Goal: Information Seeking & Learning: Learn about a topic

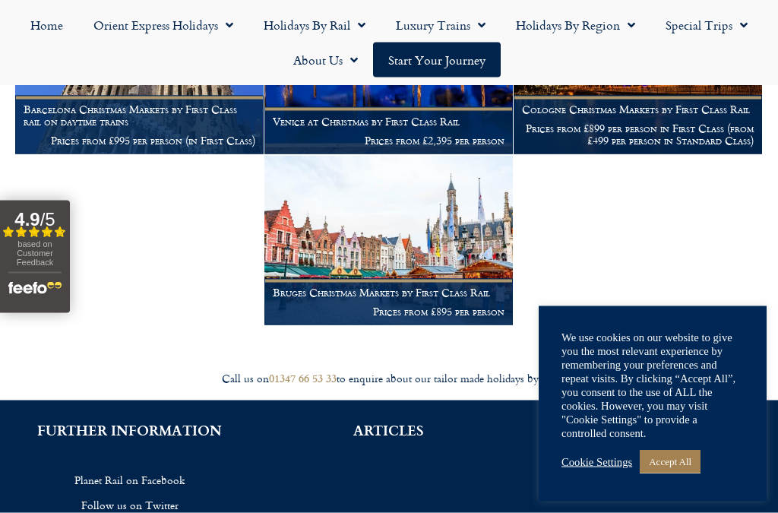
scroll to position [995, 0]
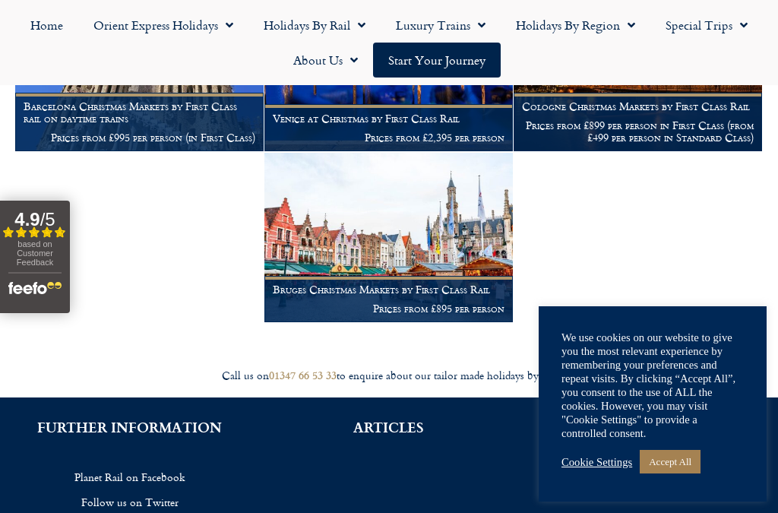
click at [438, 236] on img at bounding box center [388, 237] width 248 height 169
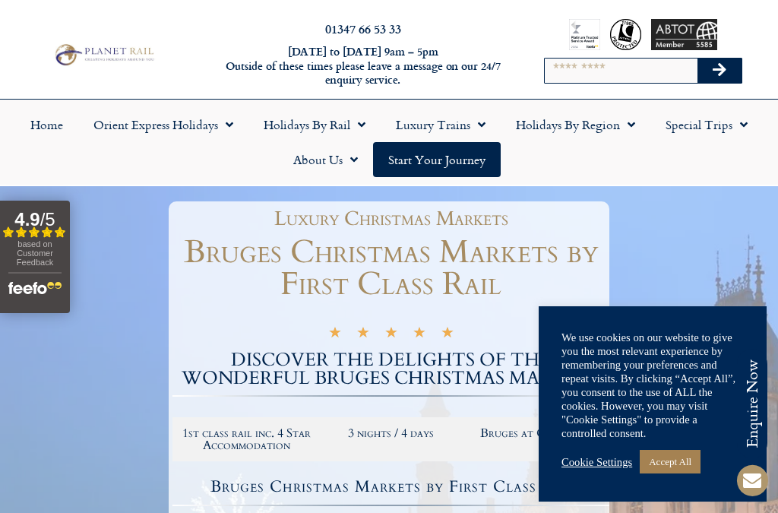
click at [678, 460] on link "Accept All" at bounding box center [670, 462] width 61 height 24
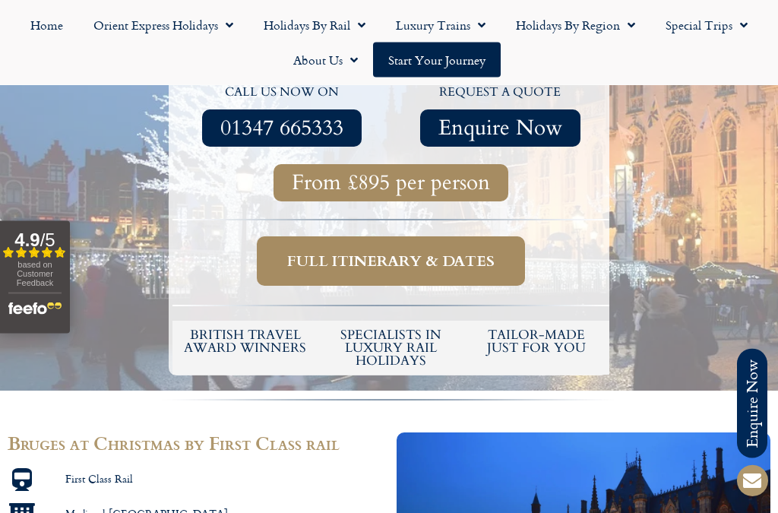
scroll to position [437, 0]
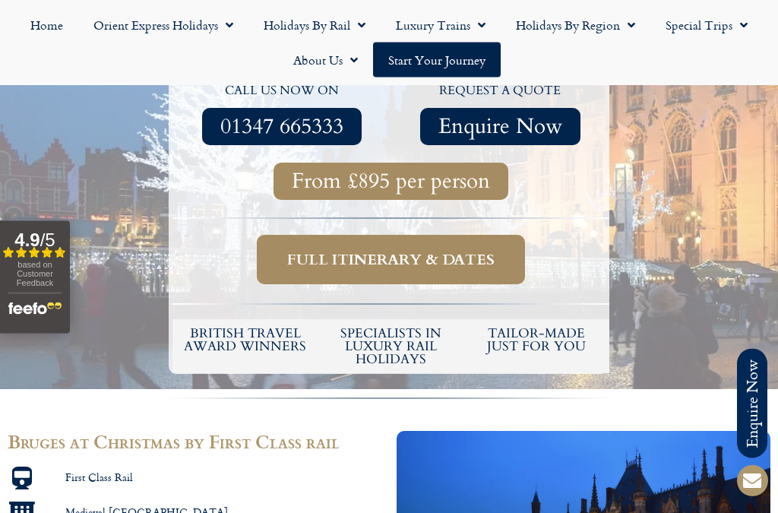
click at [448, 258] on span "Full itinerary & dates" at bounding box center [390, 260] width 207 height 19
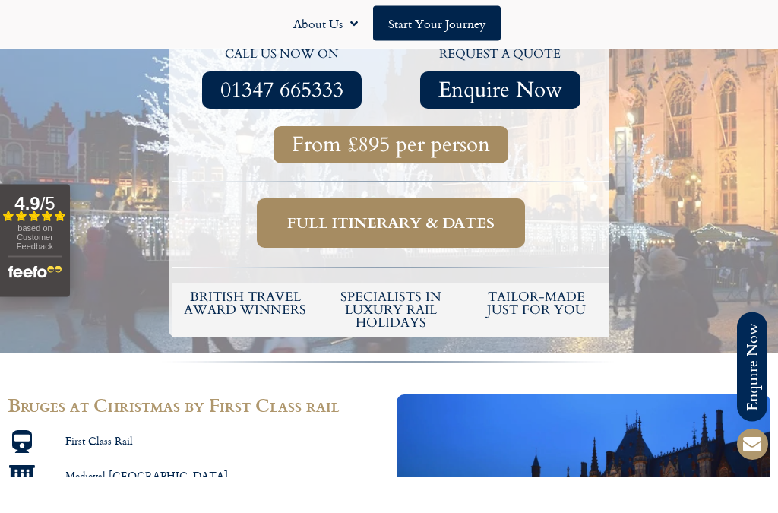
scroll to position [479, 0]
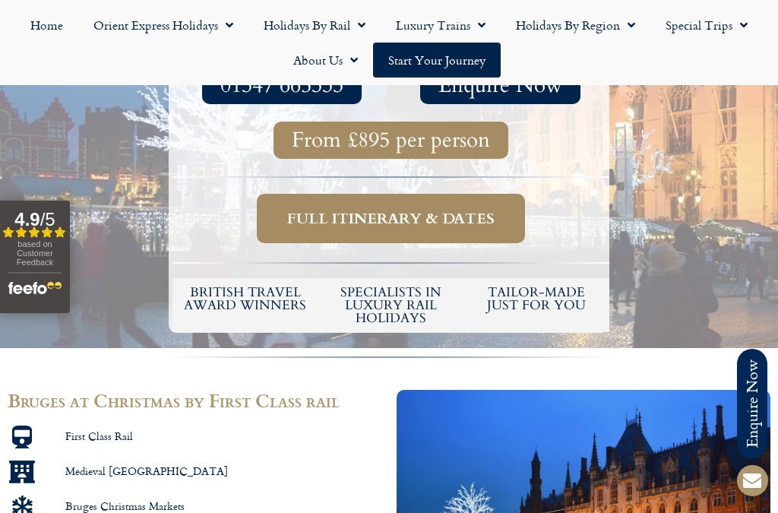
click at [417, 209] on span "Full itinerary & dates" at bounding box center [390, 218] width 207 height 19
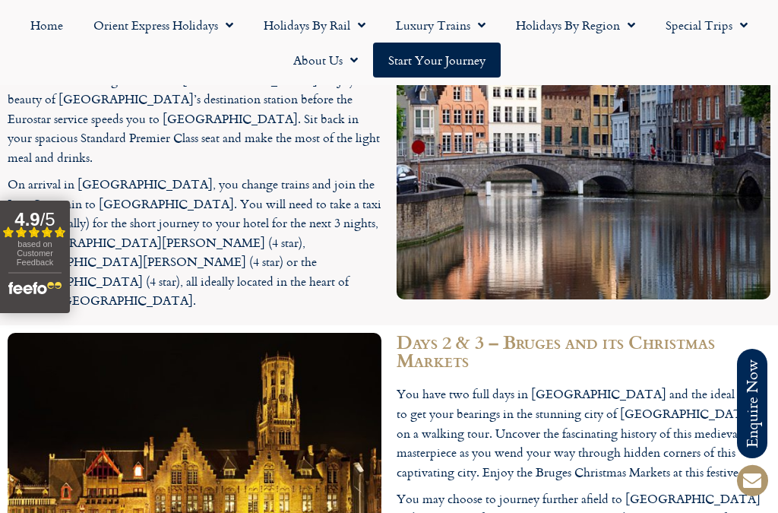
scroll to position [1524, 0]
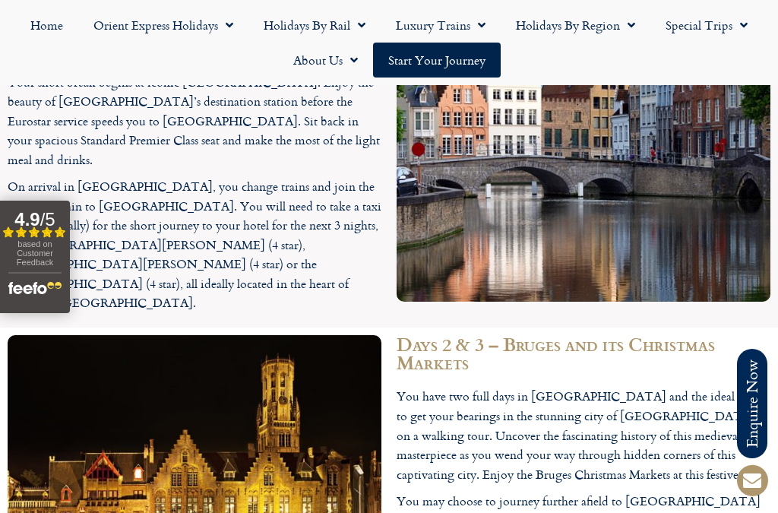
click at [429, 63] on link "Start your Journey" at bounding box center [437, 60] width 128 height 35
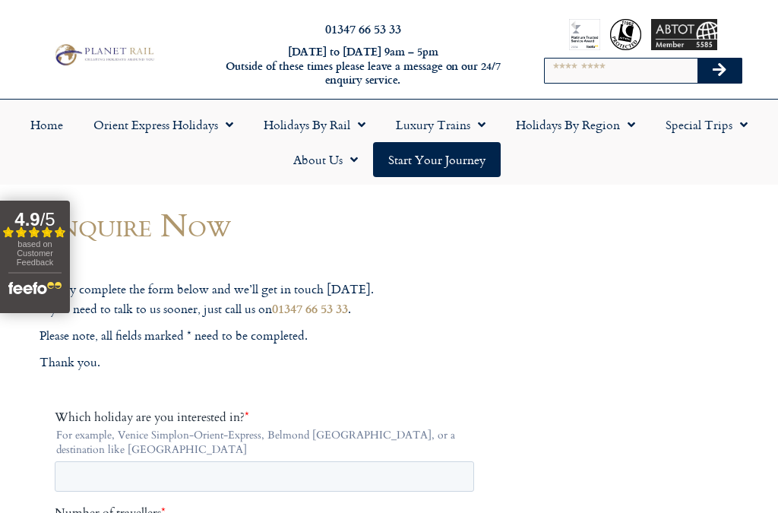
click at [191, 125] on link "Orient Express Holidays" at bounding box center [163, 124] width 170 height 35
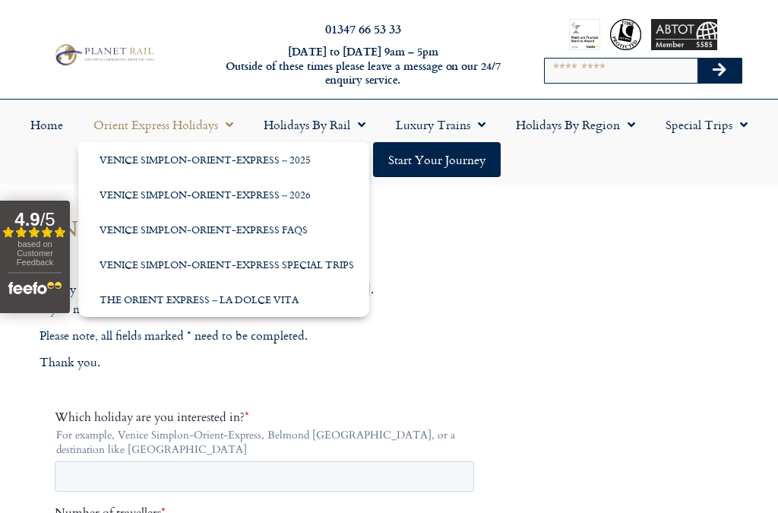
click at [287, 195] on link "Venice Simplon-Orient-Express – 2026" at bounding box center [223, 194] width 291 height 35
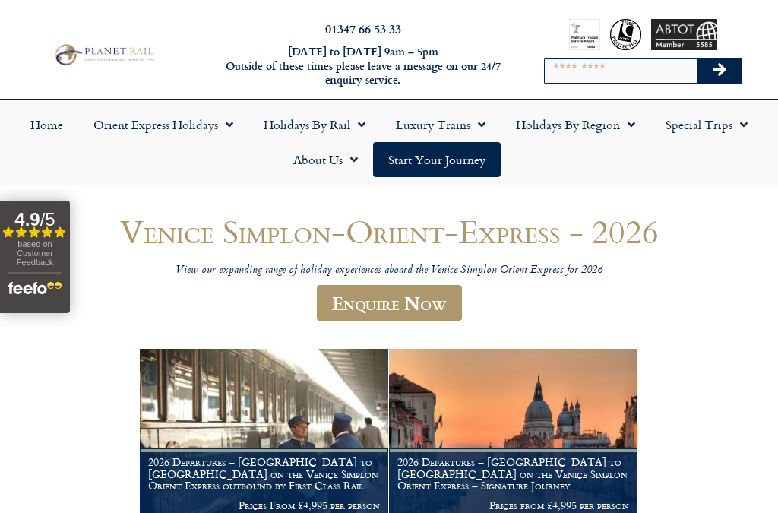
click at [208, 128] on link "Orient Express Holidays" at bounding box center [163, 124] width 170 height 35
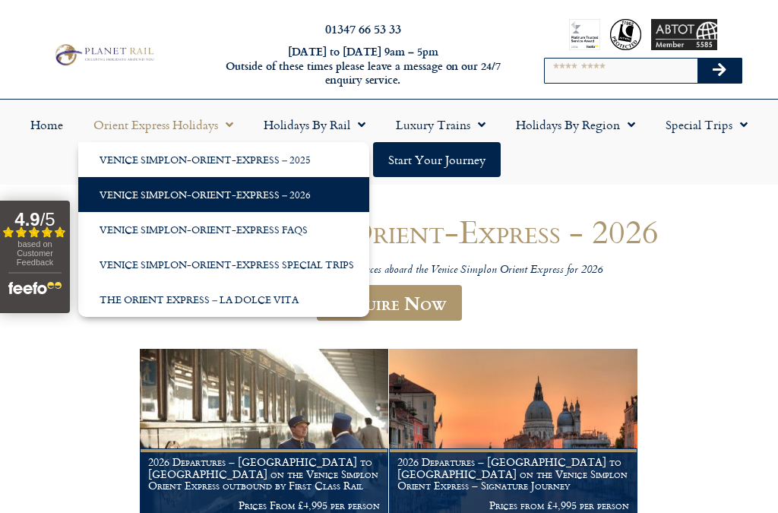
click at [327, 264] on link "Venice Simplon-Orient-Express Special Trips" at bounding box center [223, 264] width 291 height 35
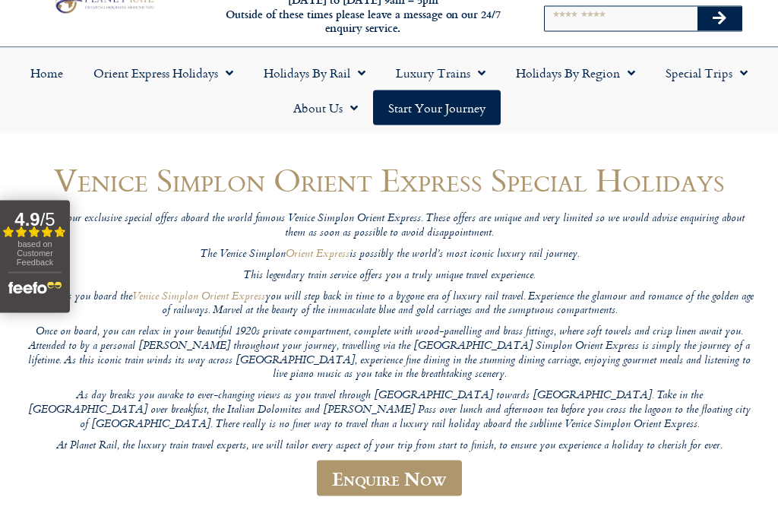
click at [426, 74] on link "Luxury Trains" at bounding box center [441, 72] width 120 height 35
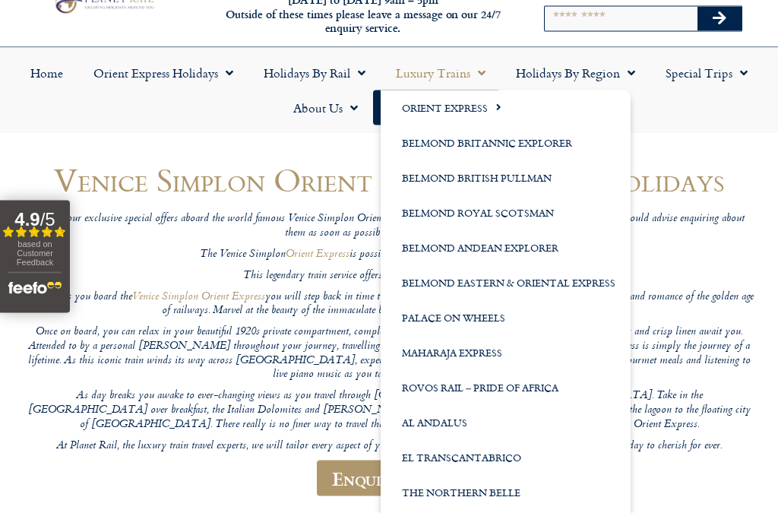
scroll to position [52, 0]
click at [500, 213] on link "Belmond Royal Scotsman" at bounding box center [506, 212] width 250 height 35
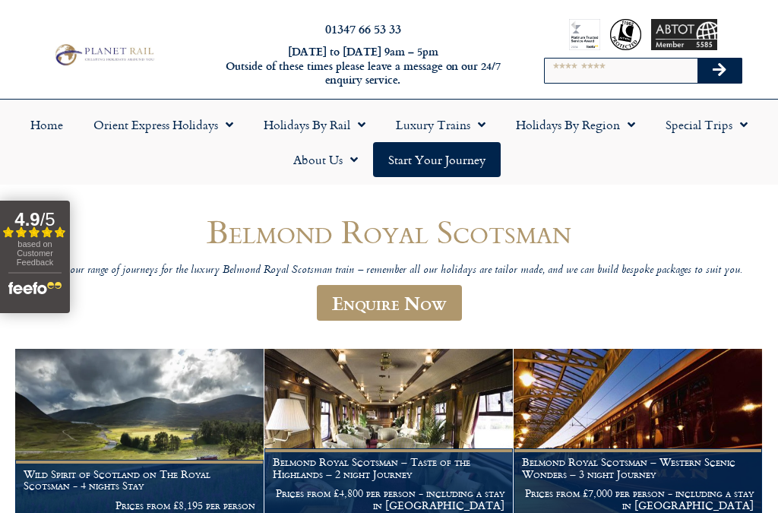
click at [581, 128] on link "Holidays by Region" at bounding box center [576, 124] width 150 height 35
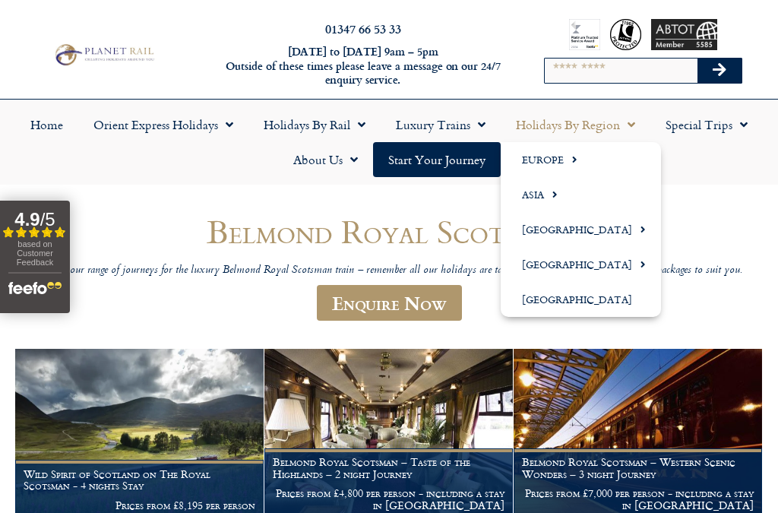
click at [559, 158] on link "Europe" at bounding box center [581, 159] width 160 height 35
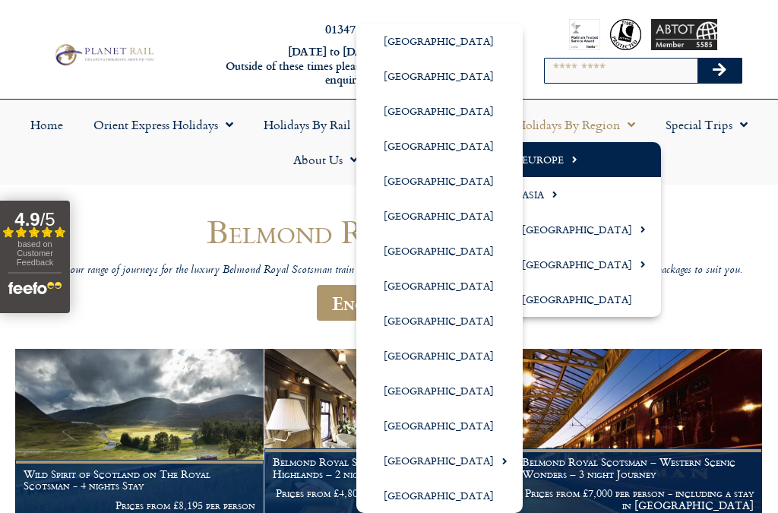
click at [445, 498] on link "[GEOGRAPHIC_DATA]" at bounding box center [439, 495] width 166 height 35
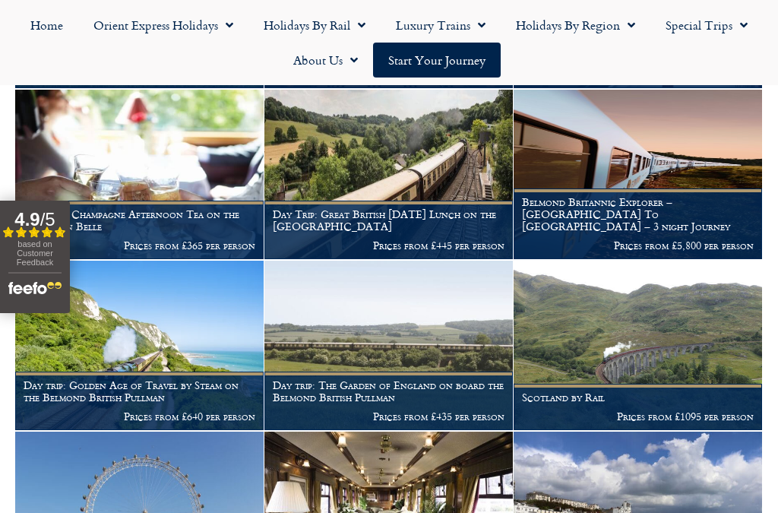
scroll to position [615, 0]
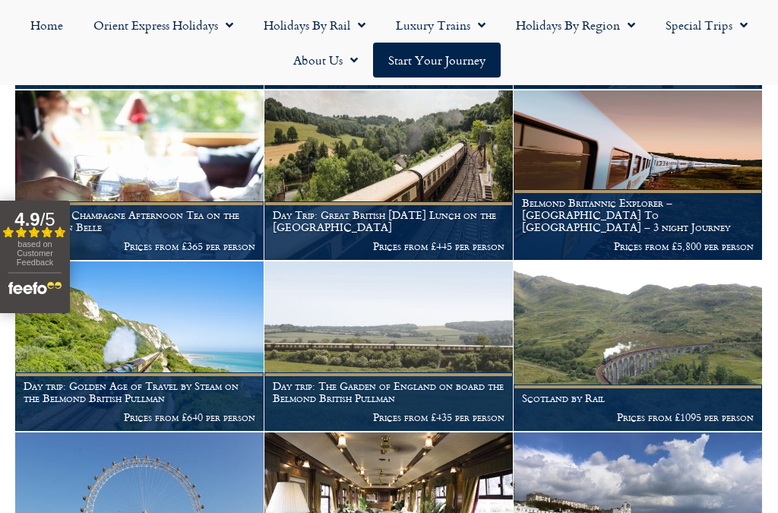
click at [426, 160] on img at bounding box center [388, 174] width 248 height 169
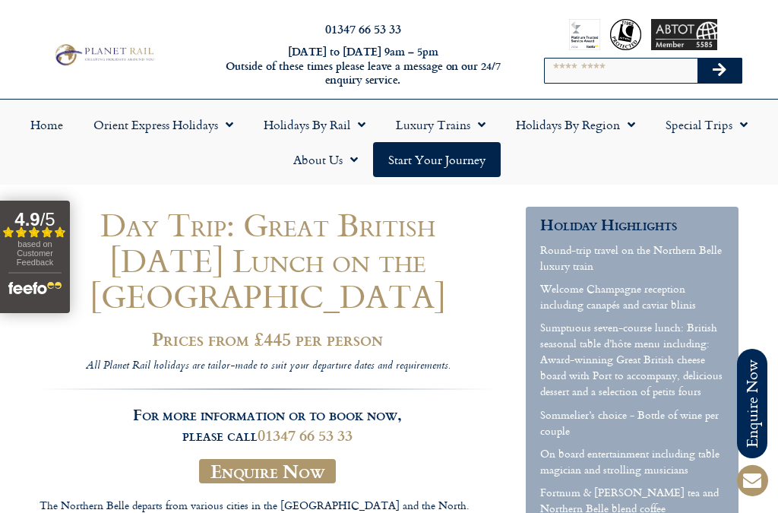
click at [701, 128] on link "Special Trips" at bounding box center [706, 124] width 112 height 35
click at [717, 161] on link "Latest Experiences" at bounding box center [704, 159] width 147 height 35
